Goal: Task Accomplishment & Management: Complete application form

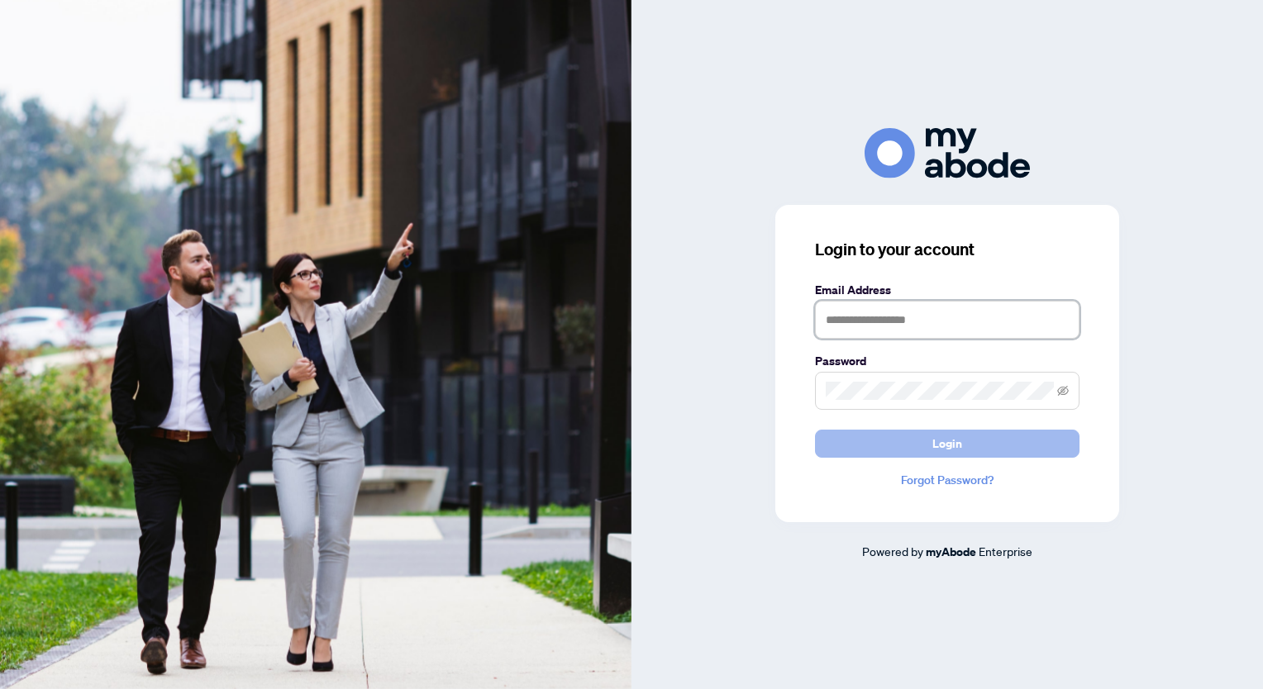
type input "**********"
click at [966, 441] on button "Login" at bounding box center [947, 444] width 265 height 28
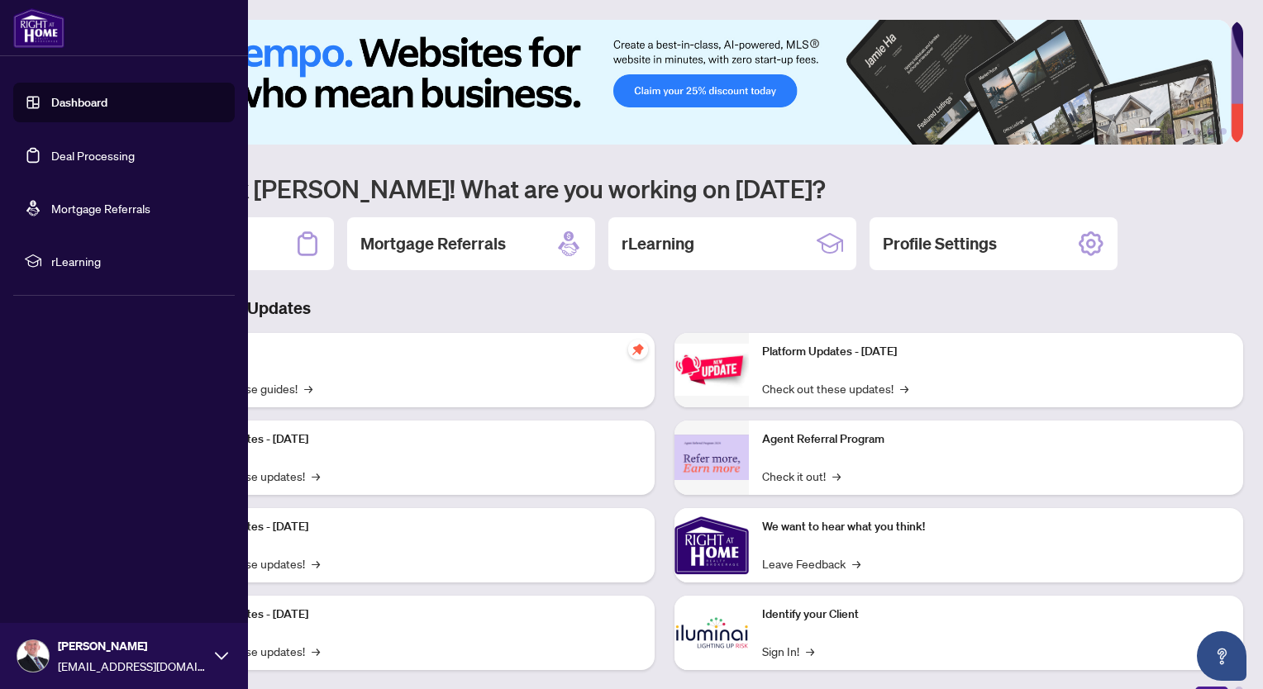
click at [73, 98] on link "Dashboard" at bounding box center [79, 102] width 56 height 15
click at [60, 155] on link "Deal Processing" at bounding box center [92, 155] width 83 height 15
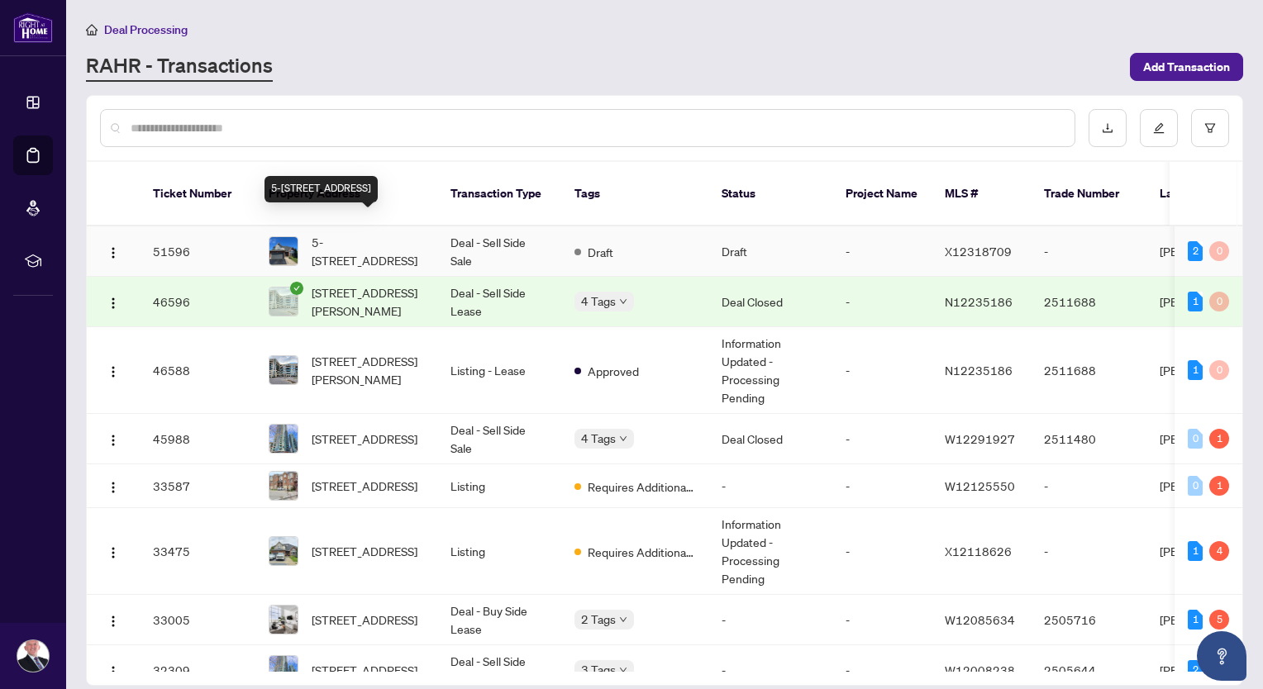
click at [407, 233] on span "5-520 Pine Hollow Crt, Kitchener, Ontario N2R 1T3, Canada" at bounding box center [368, 251] width 112 height 36
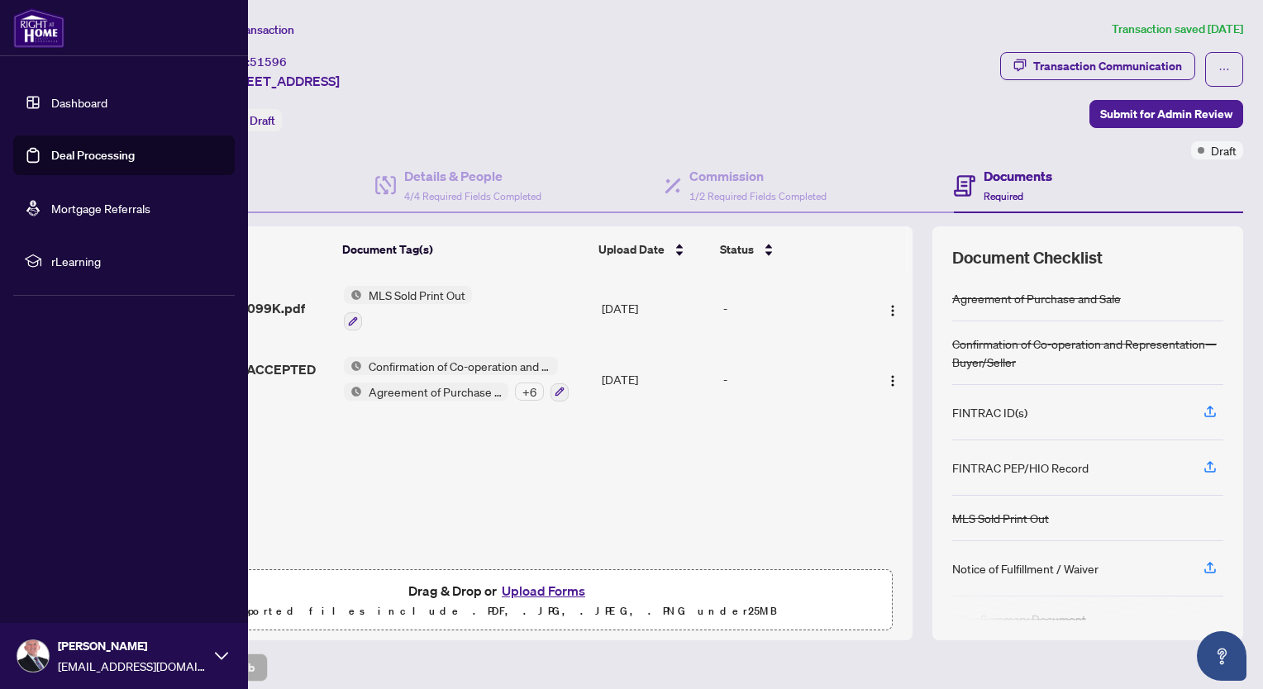
click at [74, 155] on link "Deal Processing" at bounding box center [92, 155] width 83 height 15
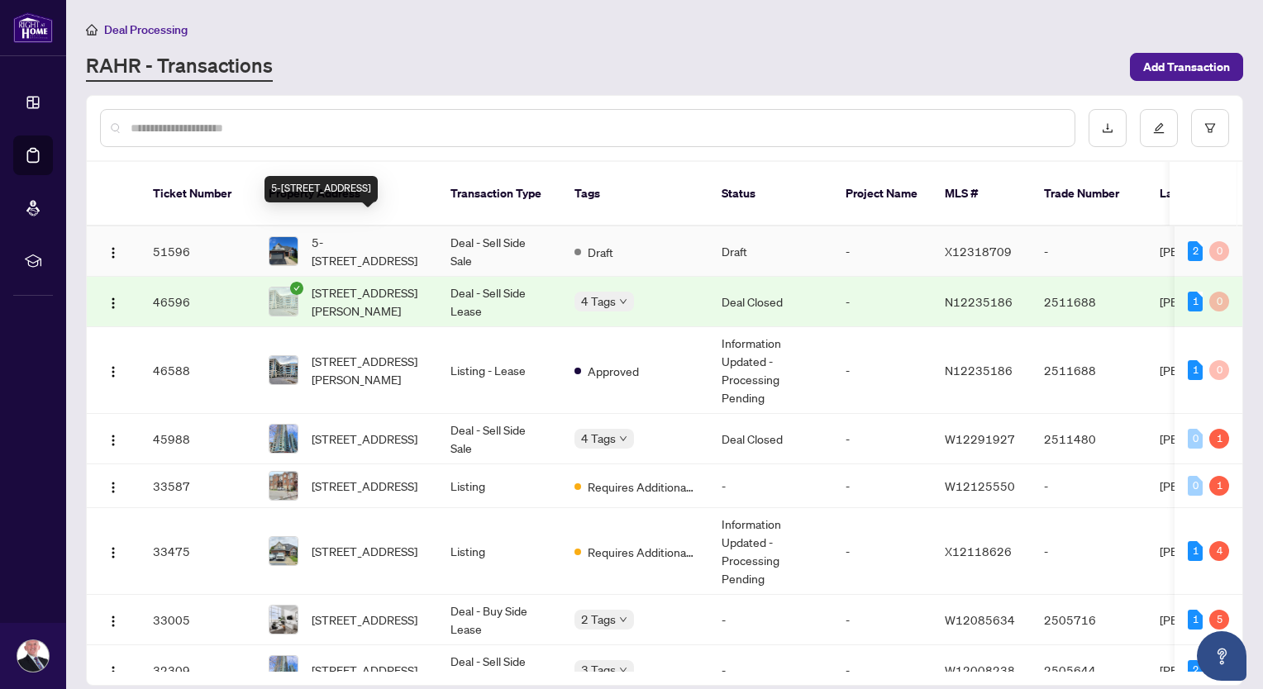
click at [370, 233] on span "5-520 Pine Hollow Crt, Kitchener, Ontario N2R 1T3, Canada" at bounding box center [368, 251] width 112 height 36
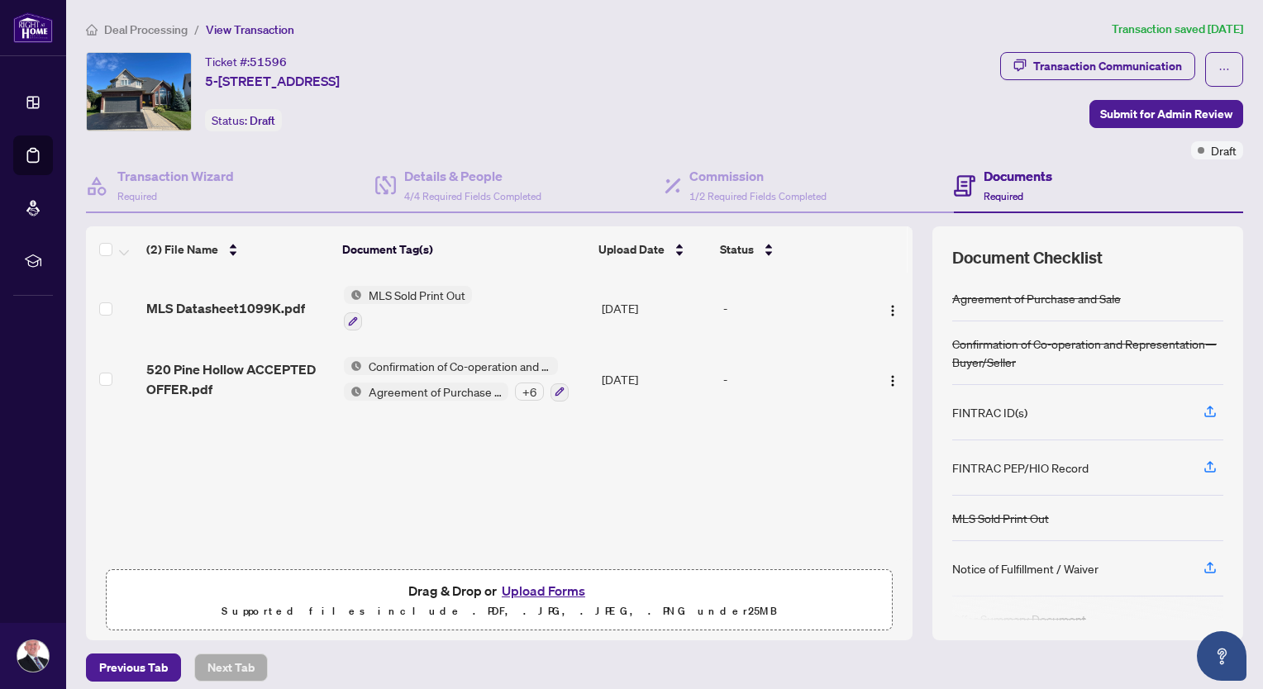
click at [559, 588] on button "Upload Forms" at bounding box center [543, 590] width 93 height 21
click at [537, 584] on button "Upload Forms" at bounding box center [543, 590] width 93 height 21
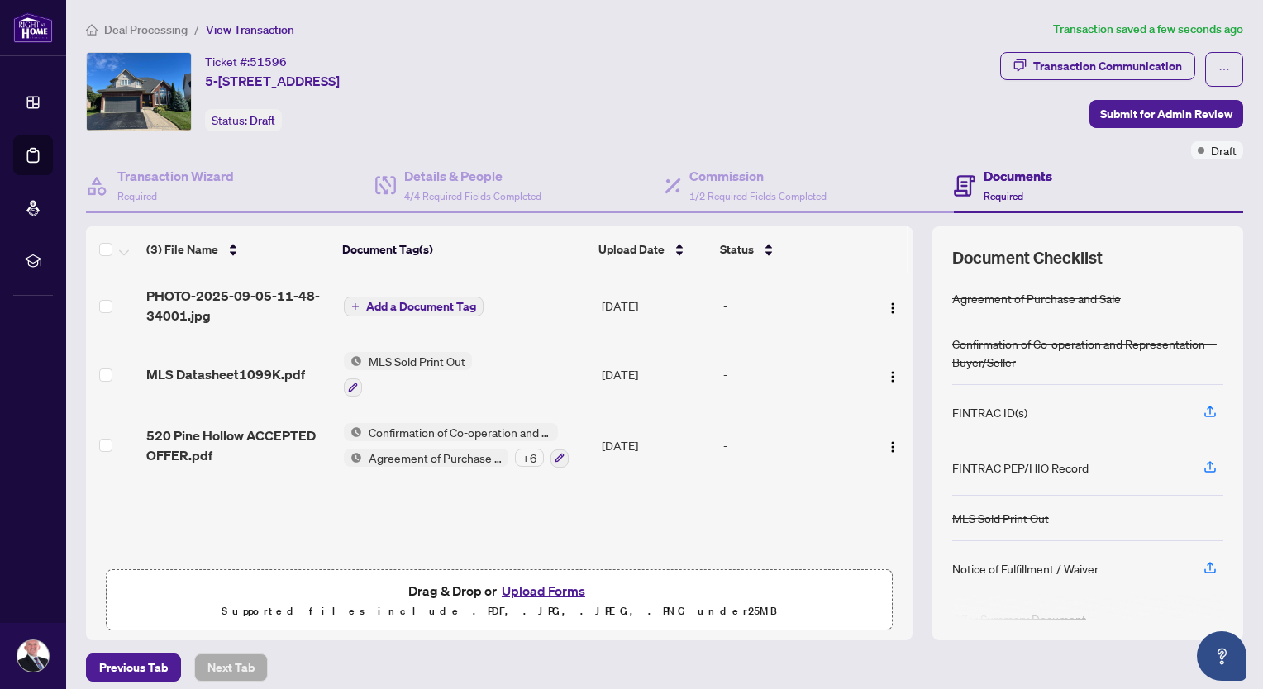
click at [434, 303] on span "Add a Document Tag" at bounding box center [421, 307] width 110 height 12
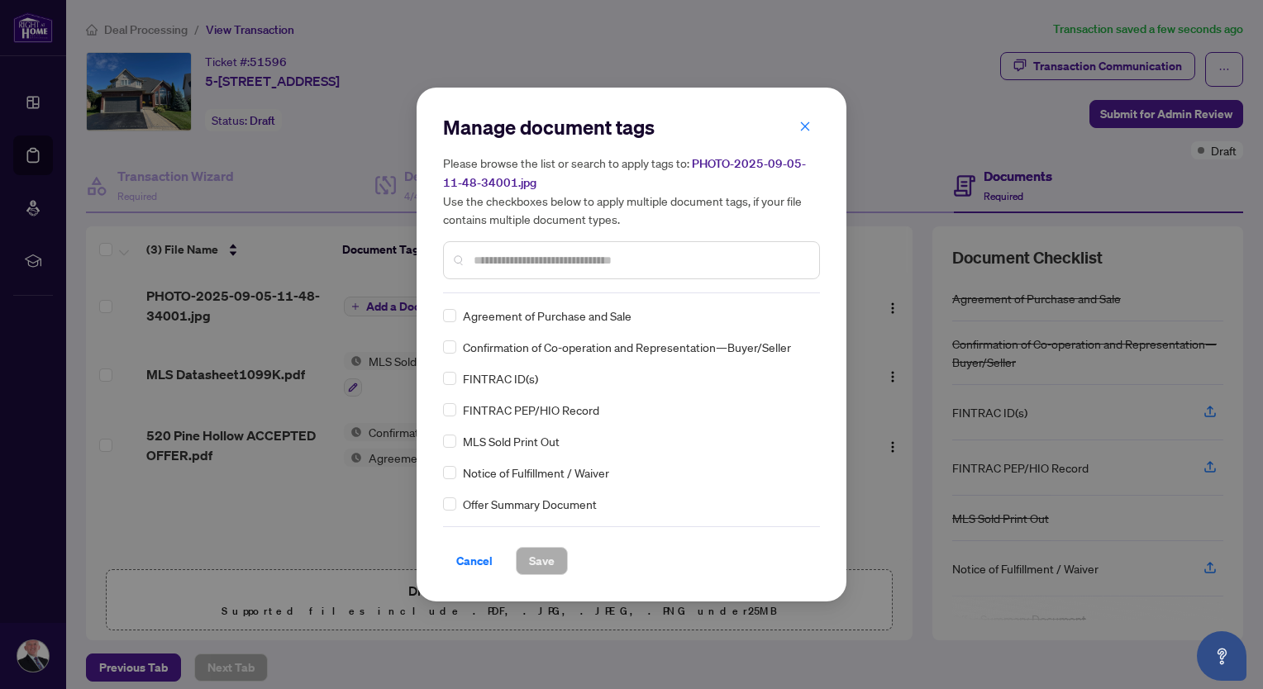
click at [709, 260] on input "text" at bounding box center [640, 260] width 332 height 18
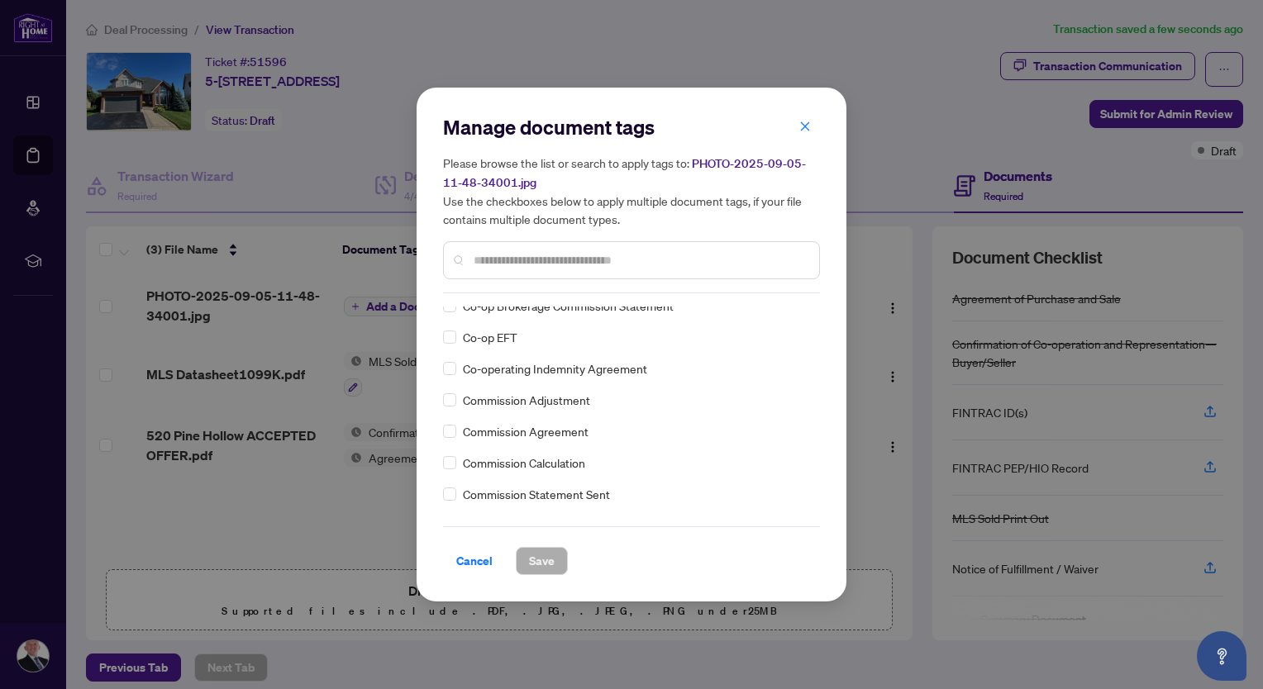
click at [550, 253] on input "text" at bounding box center [640, 260] width 332 height 18
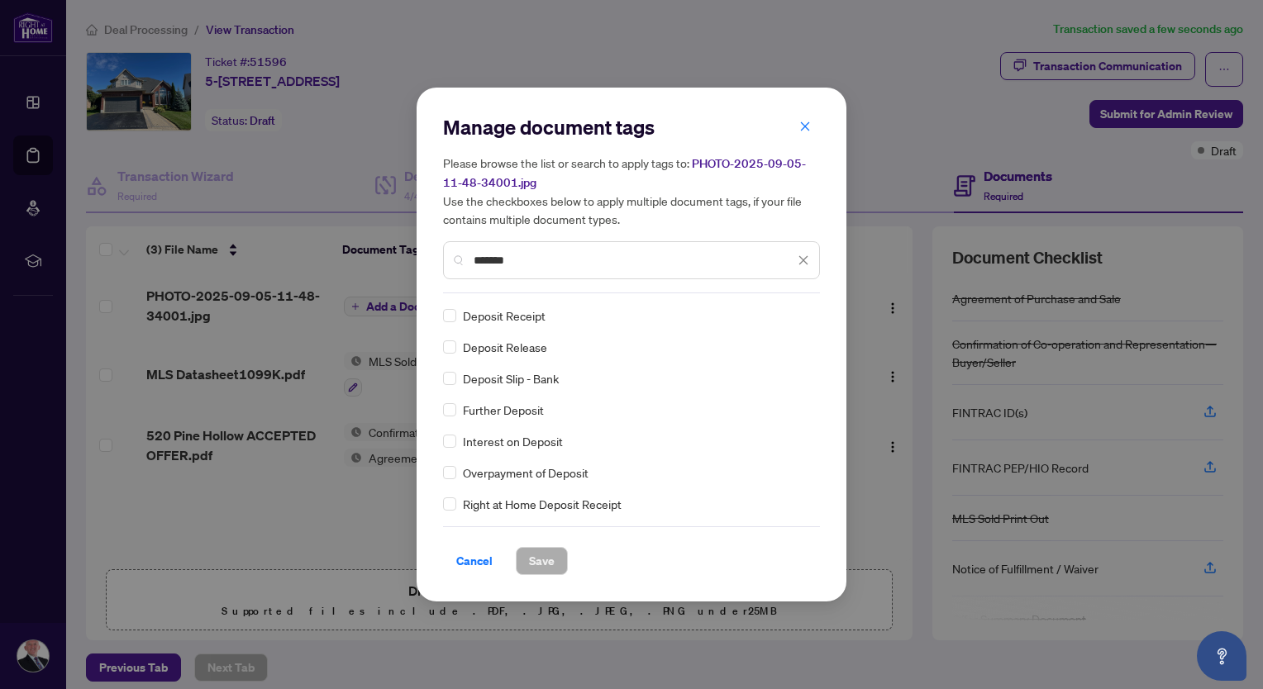
scroll to position [0, 0]
type input "*******"
click at [549, 561] on span "Save" at bounding box center [542, 561] width 26 height 26
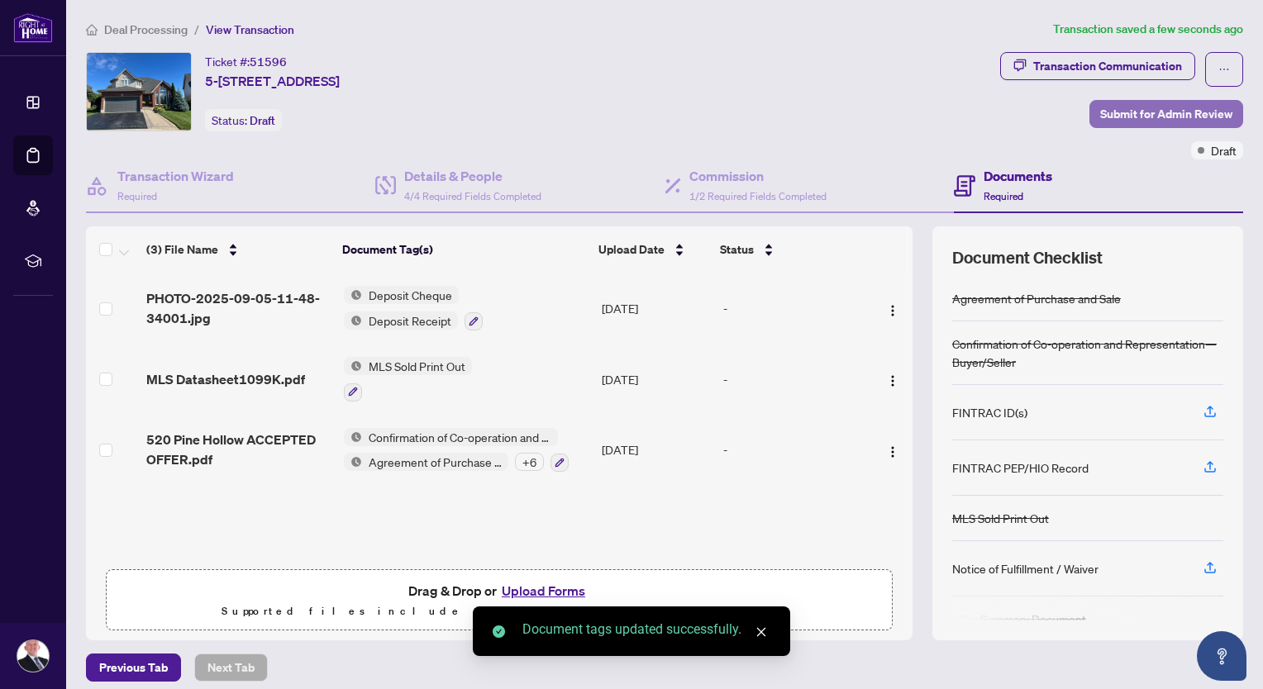
click at [1157, 117] on span "Submit for Admin Review" at bounding box center [1166, 114] width 132 height 26
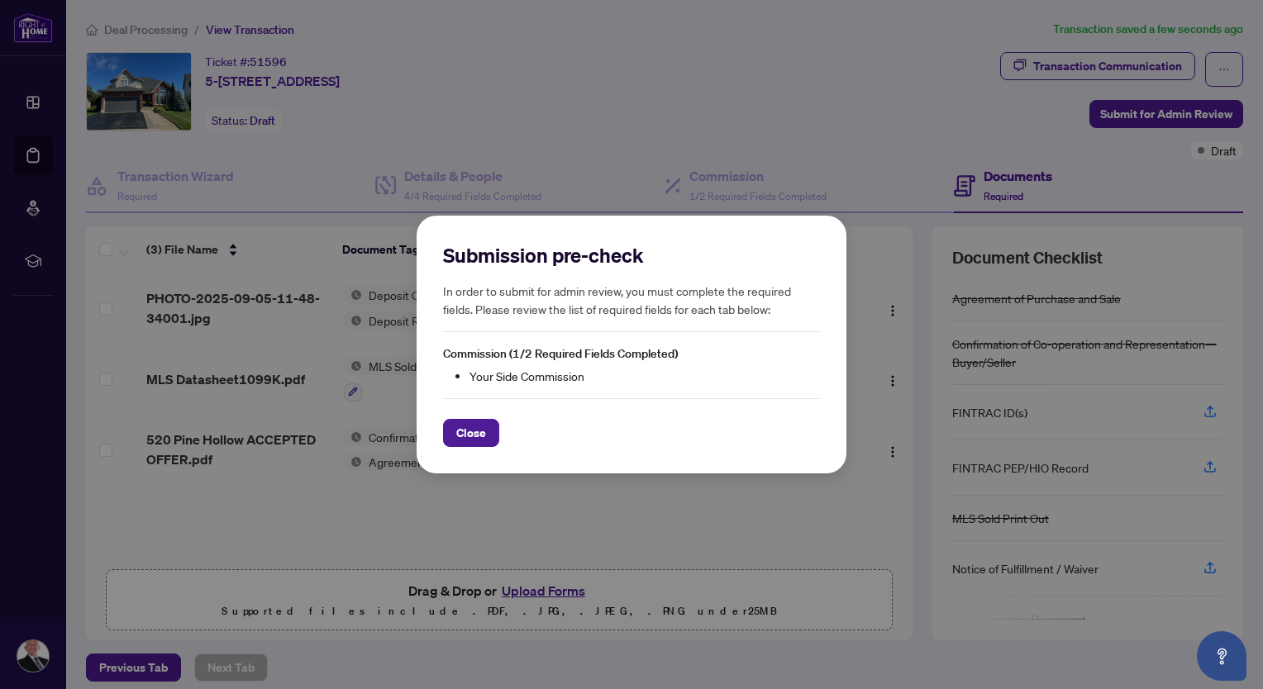
click at [537, 376] on li "Your Side Commission" at bounding box center [645, 376] width 351 height 18
click at [479, 427] on span "Close" at bounding box center [471, 433] width 30 height 26
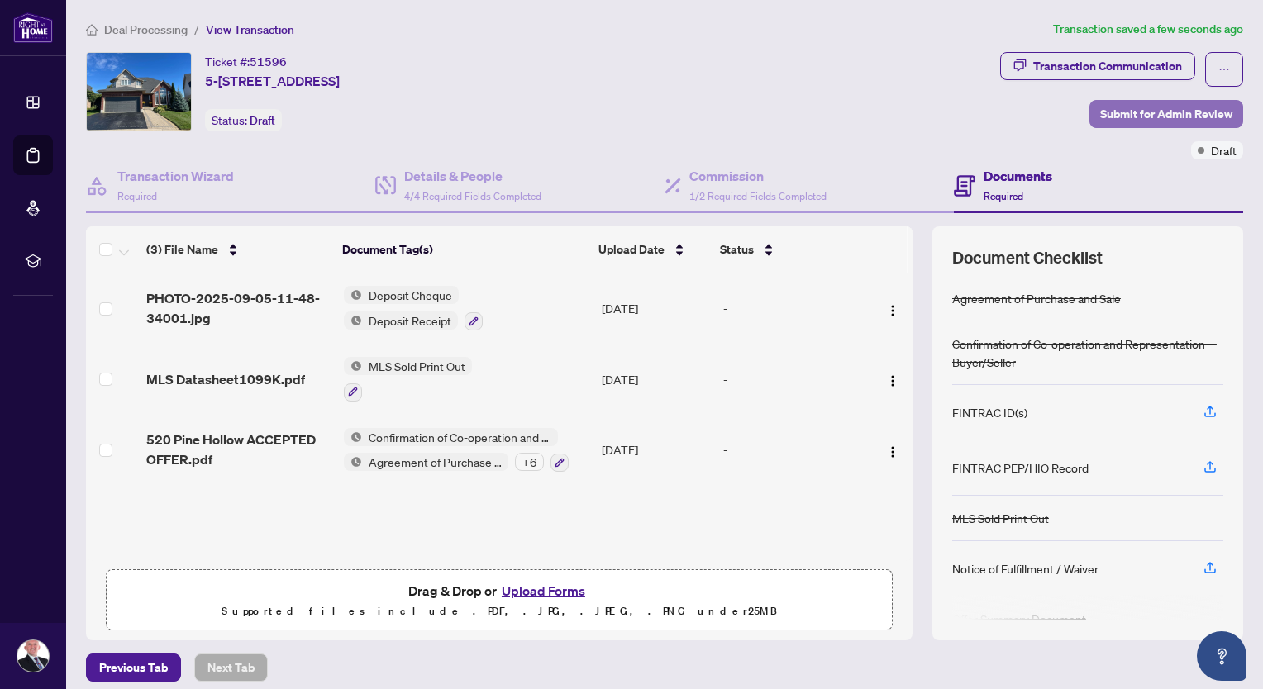
click at [1154, 118] on span "Submit for Admin Review" at bounding box center [1166, 114] width 132 height 26
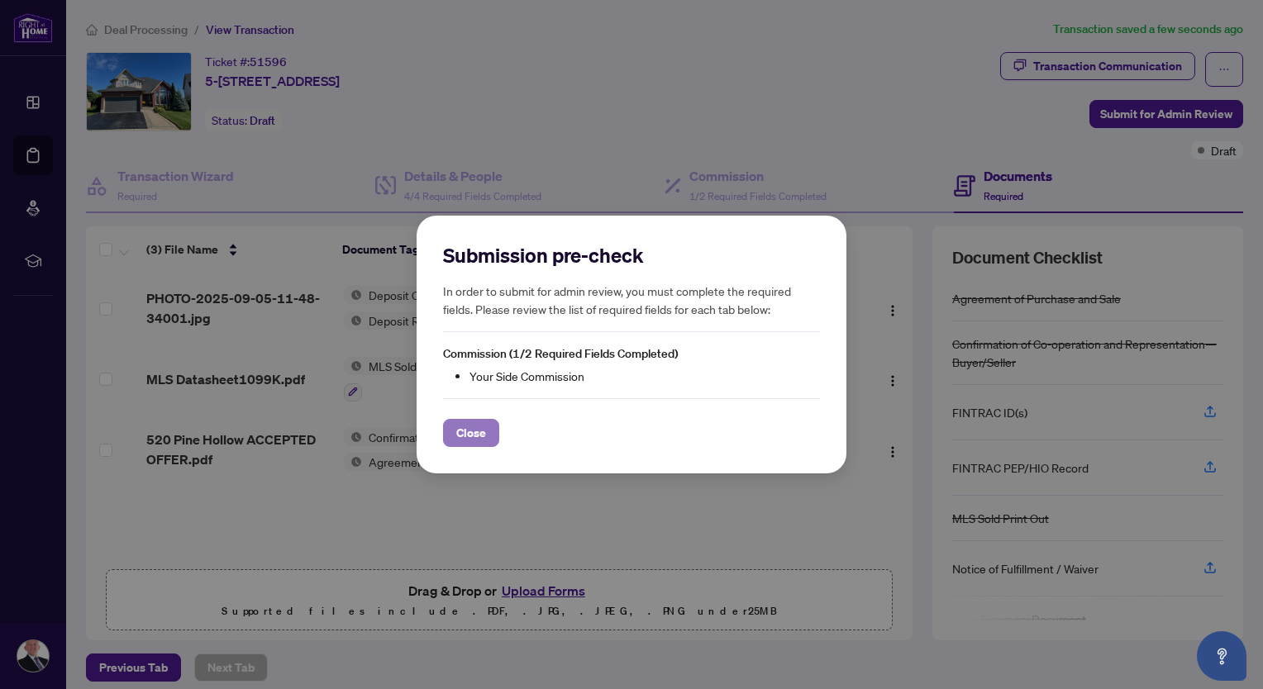
click at [471, 437] on span "Close" at bounding box center [471, 433] width 30 height 26
